Goal: Communication & Community: Answer question/provide support

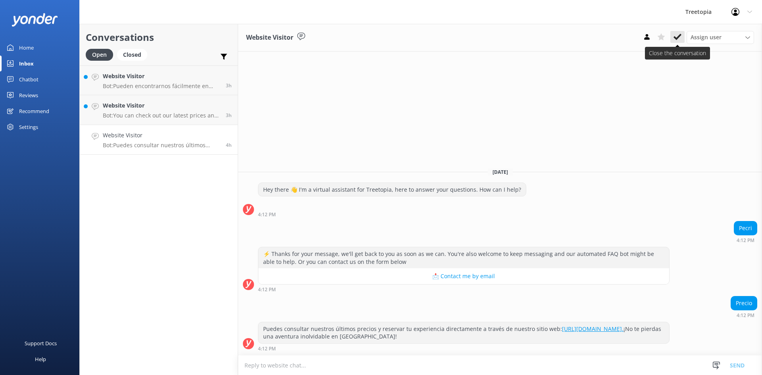
click at [677, 37] on icon at bounding box center [677, 37] width 8 height 8
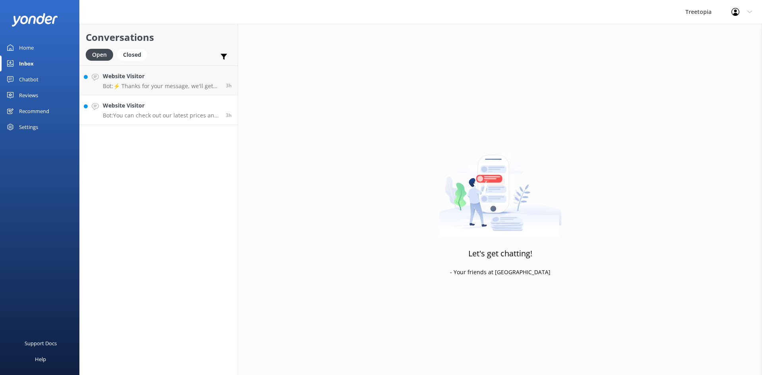
click at [152, 110] on div "Website Visitor Bot: You can check out our latest prices and book your experien…" at bounding box center [161, 109] width 117 height 17
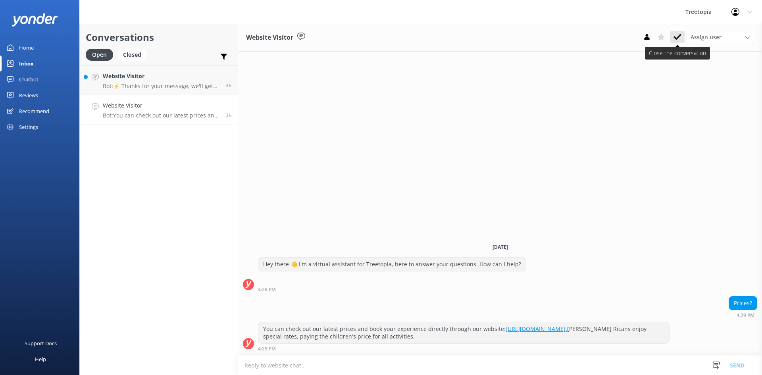
click at [675, 37] on use at bounding box center [677, 37] width 8 height 6
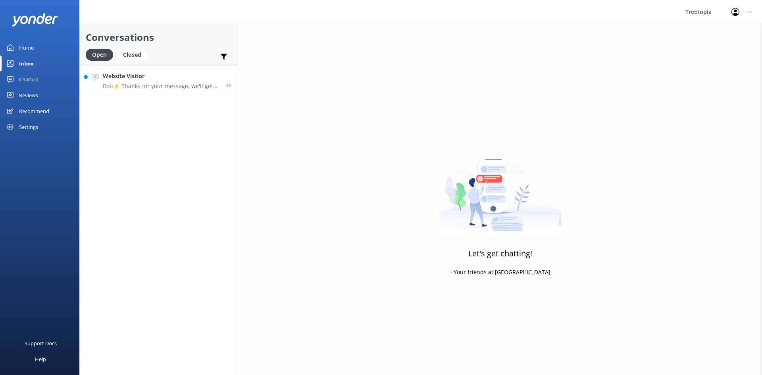
click at [170, 83] on p "Bot: ⚡ Thanks for your message, we'll get back to you as soon as we can. You're…" at bounding box center [161, 86] width 117 height 7
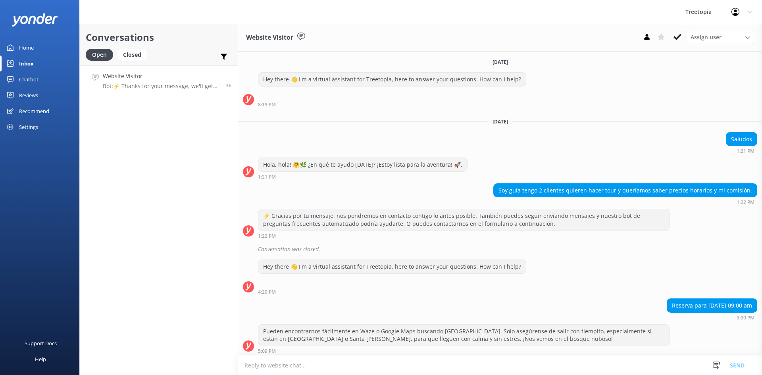
scroll to position [77, 0]
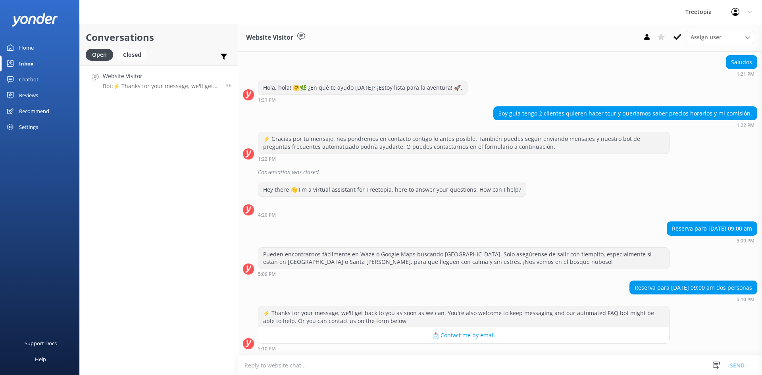
click at [614, 152] on div "⚡ Gracias por tu mensaje, nos pondremos en contacto contigo lo antes posible. T…" at bounding box center [463, 142] width 411 height 21
click at [681, 35] on button at bounding box center [677, 37] width 14 height 12
